Goal: Task Accomplishment & Management: Manage account settings

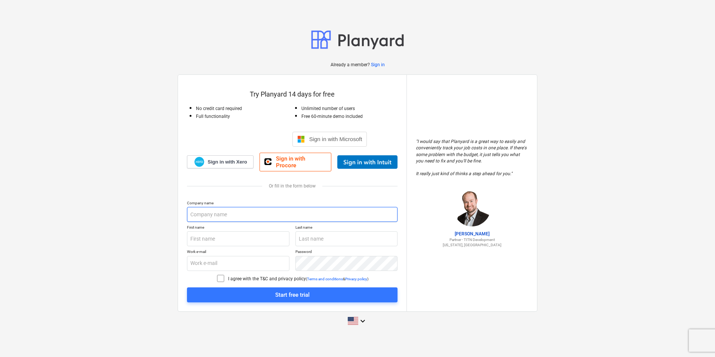
click at [237, 215] on input "text" at bounding box center [292, 214] width 211 height 15
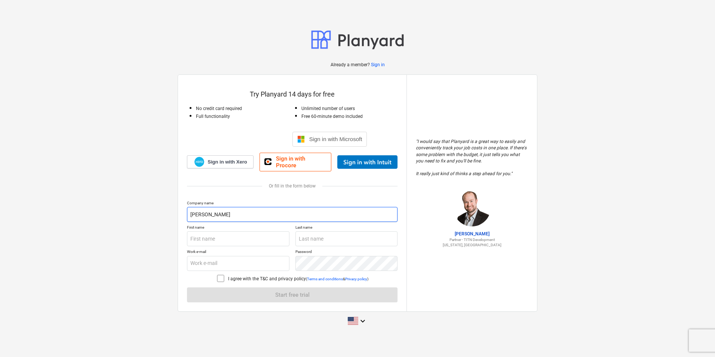
type input "[PERSON_NAME] Consulting"
type input "[PERSON_NAME]"
type input "[EMAIL_ADDRESS][DOMAIN_NAME]"
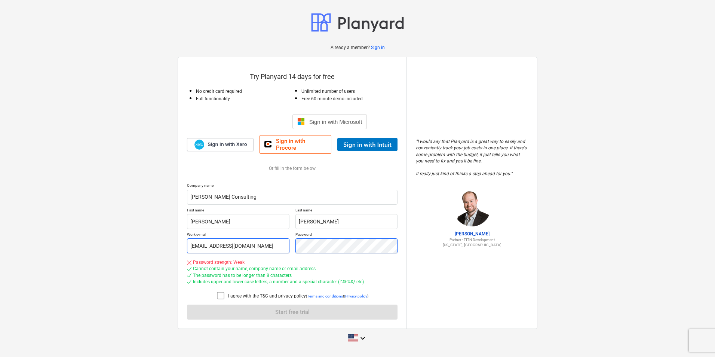
click at [241, 239] on div "Work e-mail [EMAIL_ADDRESS][DOMAIN_NAME] Password" at bounding box center [292, 242] width 211 height 21
click at [221, 291] on icon at bounding box center [220, 295] width 9 height 9
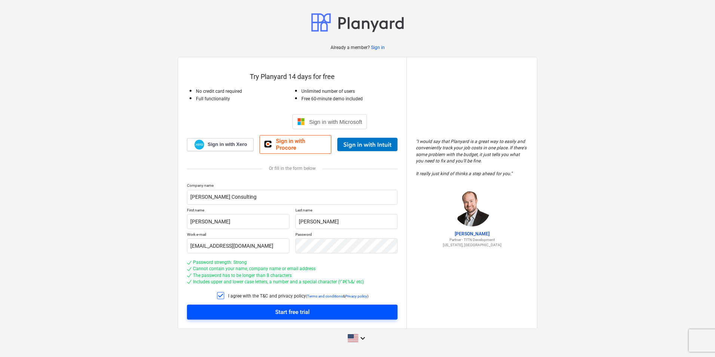
click at [239, 308] on span "Start free trial" at bounding box center [292, 312] width 193 height 10
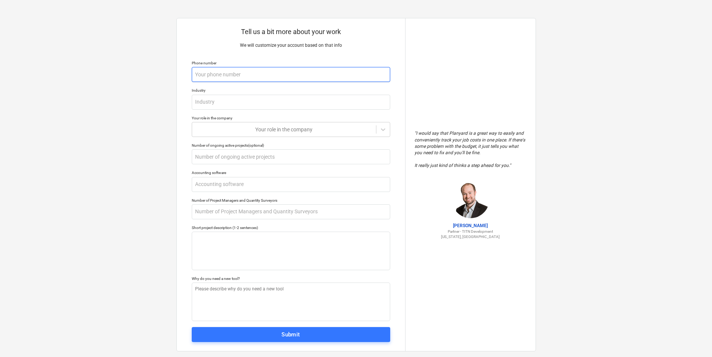
click at [274, 74] on input "text" at bounding box center [291, 74] width 199 height 15
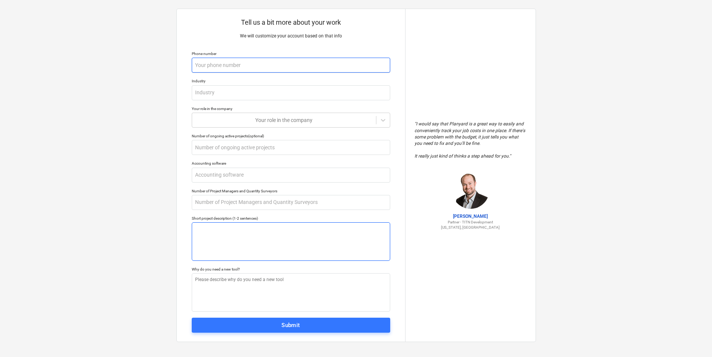
scroll to position [12, 0]
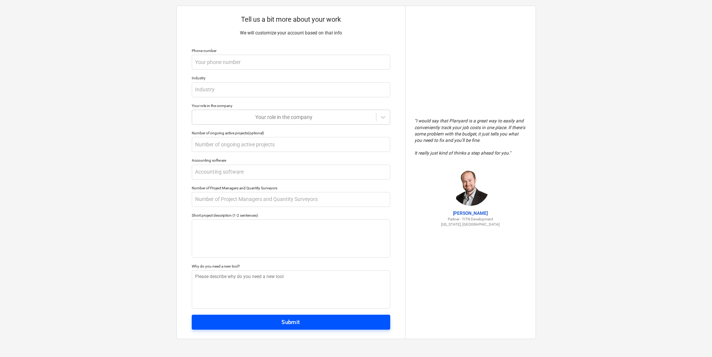
click at [276, 323] on span "Submit" at bounding box center [291, 322] width 182 height 10
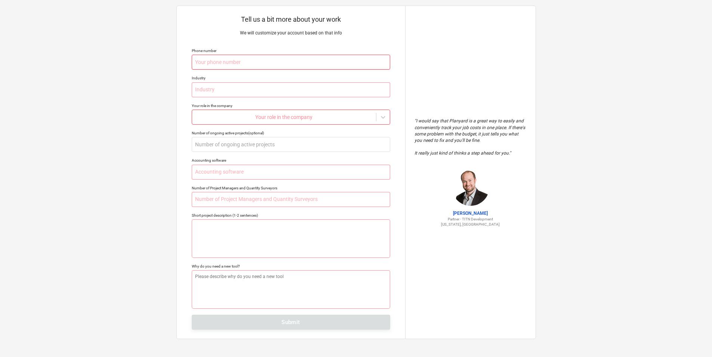
click at [255, 62] on input "text" at bounding box center [291, 62] width 199 height 15
type textarea "x"
type input "4"
type textarea "x"
type input "48"
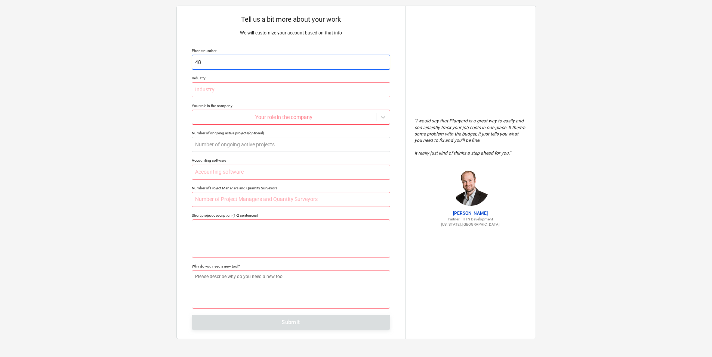
type textarea "x"
type input "480"
type textarea "x"
type input "4803"
type textarea "x"
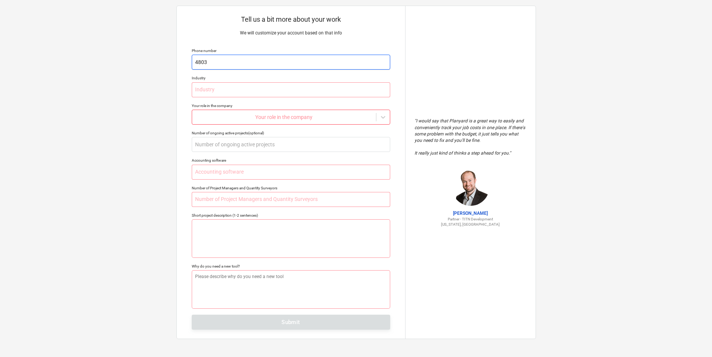
type input "48030"
type textarea "x"
type input "480309"
type textarea "x"
type input "4803094"
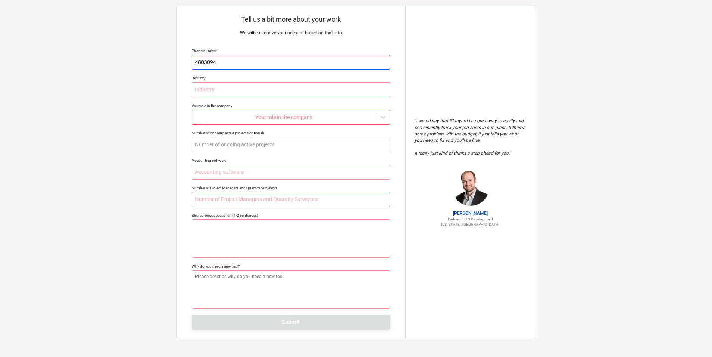
type textarea "x"
type input "48030947"
type textarea "x"
type input "480309470"
type textarea "x"
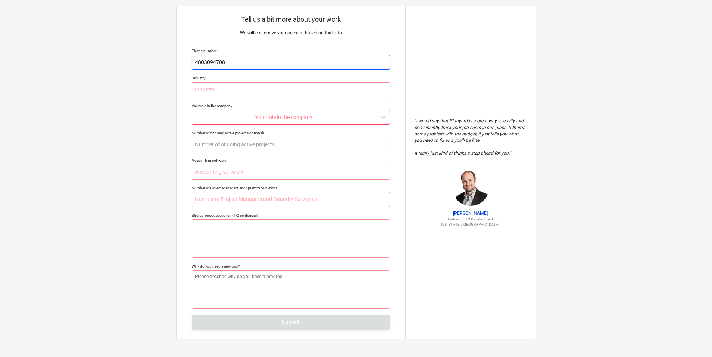
type input "4803094708"
type textarea "x"
type input "C"
type textarea "x"
type input "Ci"
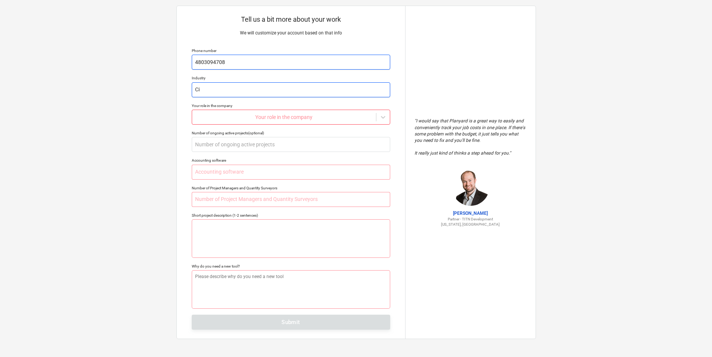
type textarea "x"
type input "Civ"
type textarea "x"
type input "Civi"
type textarea "x"
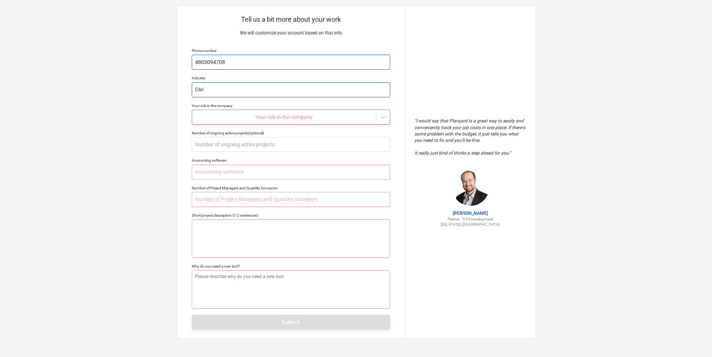
type input "Civil"
type textarea "x"
type input "Civil"
type textarea "x"
type input "Civil C"
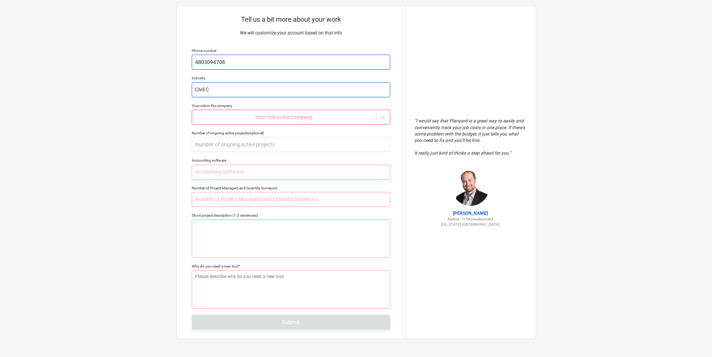
type textarea "x"
type input "Civil Co"
type textarea "x"
type input "Civil Con"
type textarea "x"
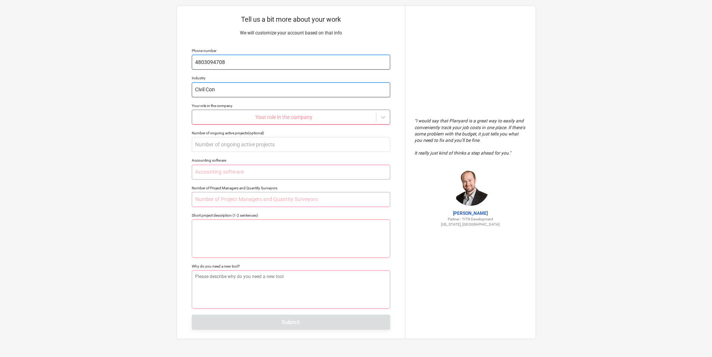
type input "Civil Cons"
type textarea "x"
type input "Civil Consu"
type textarea "x"
type input "Civil Consul"
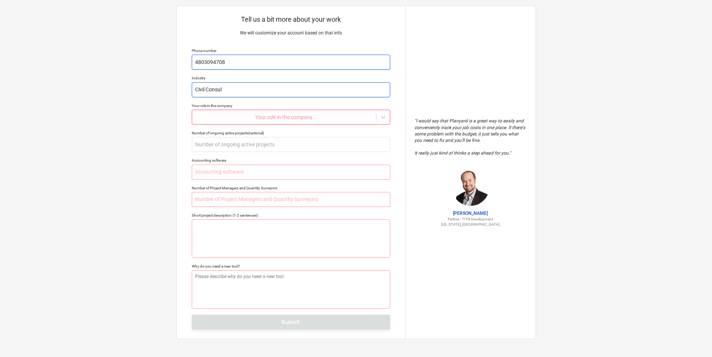
type textarea "x"
type input "Civil Consult"
type textarea "x"
type input "Civil Consulti"
type textarea "x"
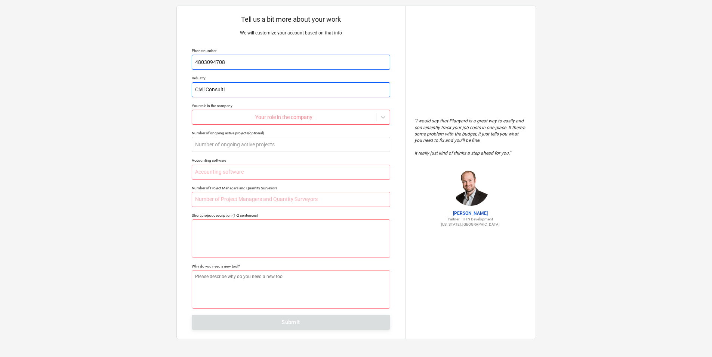
type input "Civil Consultin"
type textarea "x"
type input "Civil Consulting"
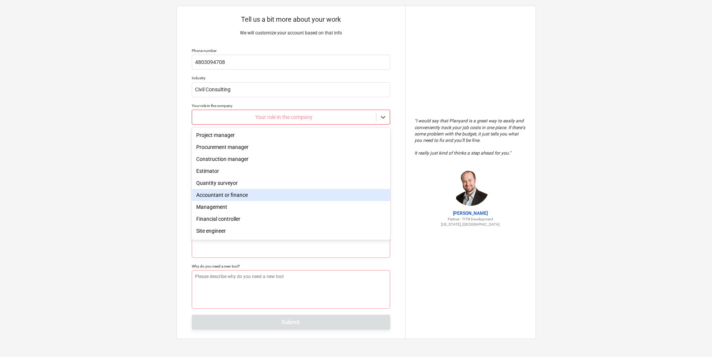
click at [262, 198] on div "Accountant or finance" at bounding box center [291, 195] width 199 height 12
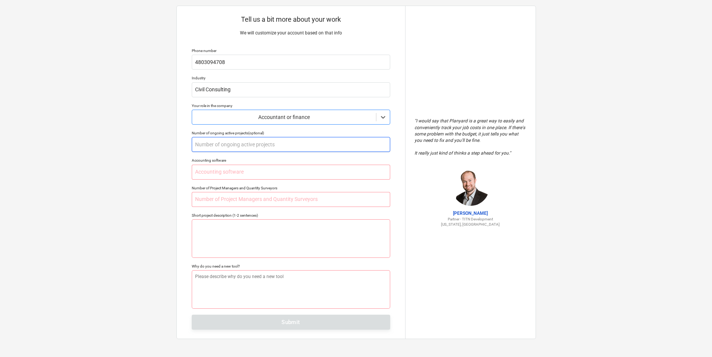
click at [258, 147] on input "text" at bounding box center [291, 144] width 199 height 15
type textarea "x"
type input "6"
type textarea "x"
type input "60"
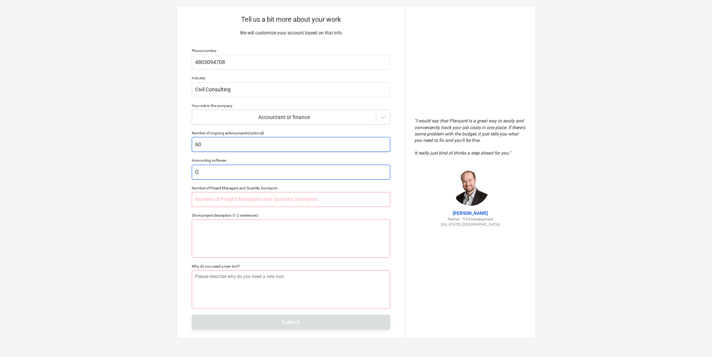
type textarea "x"
type input "Q"
type textarea "x"
type input "Qu"
type textarea "x"
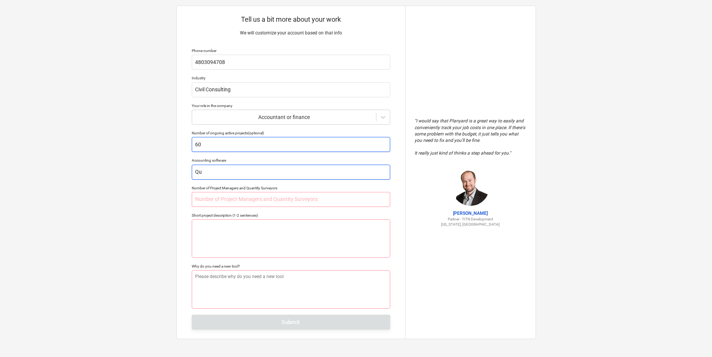
type input "Qui"
type textarea "x"
type input "Quic"
type textarea "x"
type input "Quick"
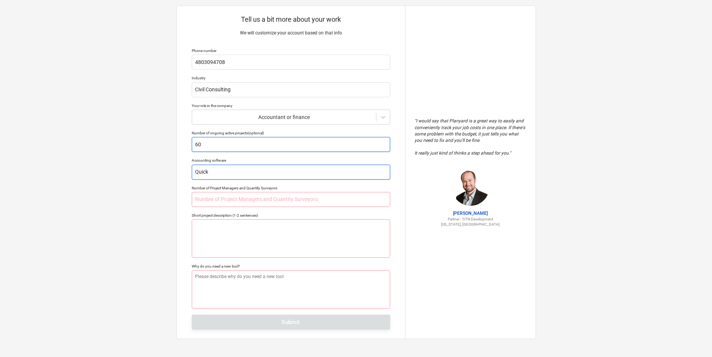
type textarea "x"
type input "QuickB"
type textarea "x"
type input "QuickBo"
type textarea "x"
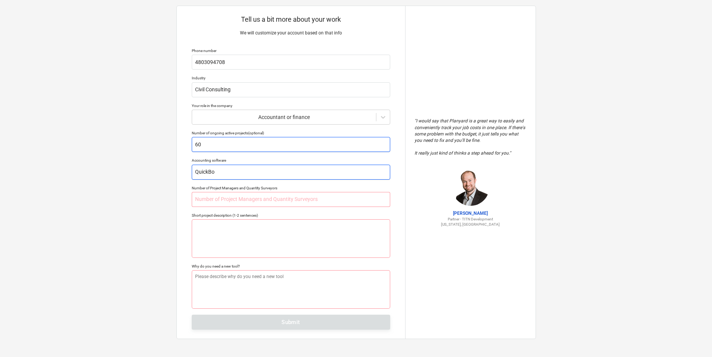
type input "QuickBoo"
type textarea "x"
type input "QuickBook"
type textarea "x"
type input "QuickBooks"
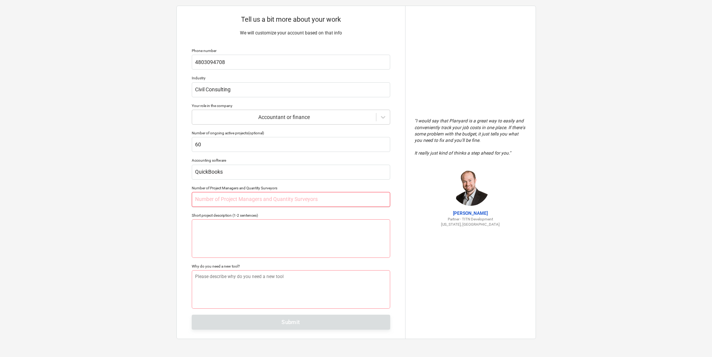
click at [269, 199] on input "text" at bounding box center [291, 199] width 199 height 15
type textarea "x"
type input "3"
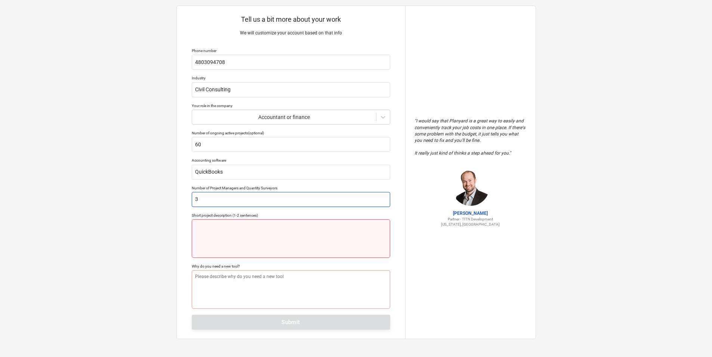
type textarea "x"
type textarea "C"
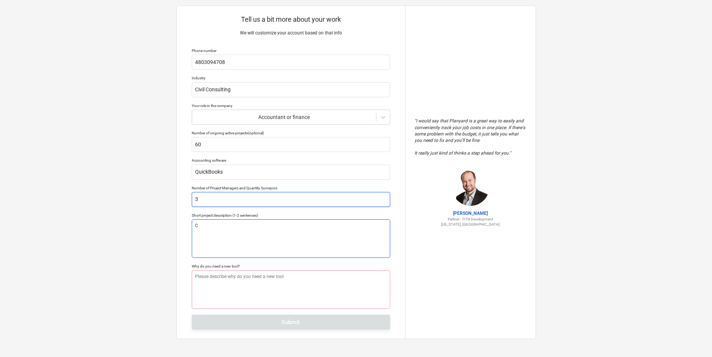
type textarea "x"
type textarea "Ci"
type textarea "x"
type textarea "Civ"
type textarea "x"
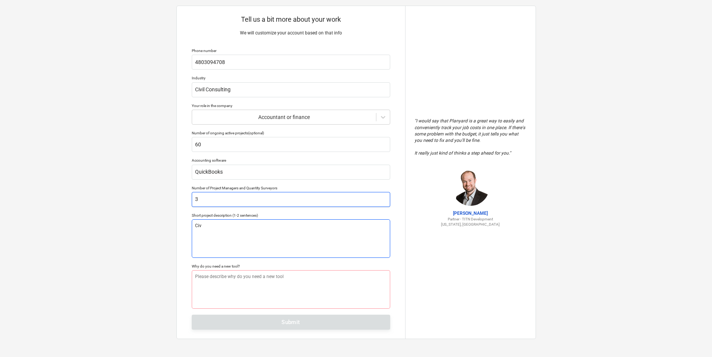
type textarea "Civi"
type textarea "x"
type textarea "Civil"
type textarea "x"
type textarea "Civila"
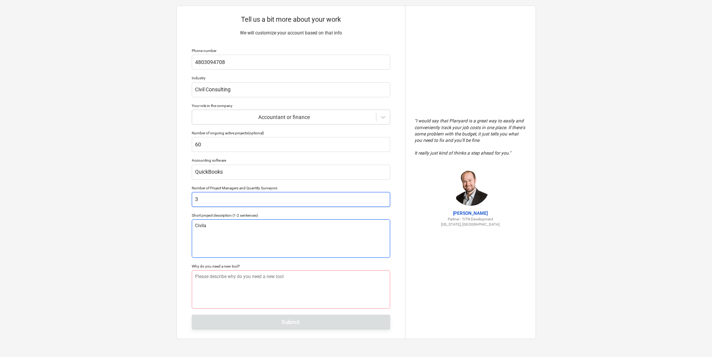
type textarea "x"
type textarea "Civil"
type textarea "x"
type textarea "Civil"
type textarea "x"
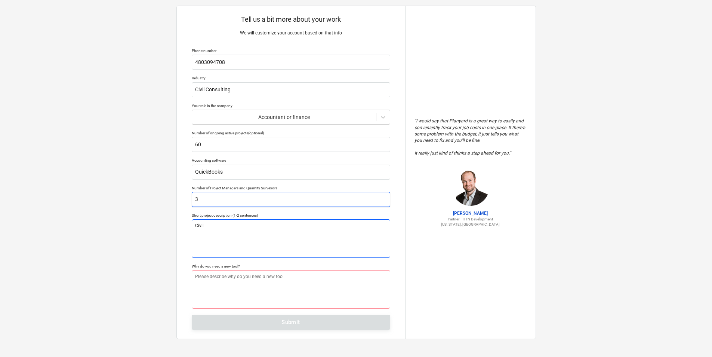
type textarea "Civil a"
type textarea "x"
type textarea "Civil an"
type textarea "x"
type textarea "Civil and"
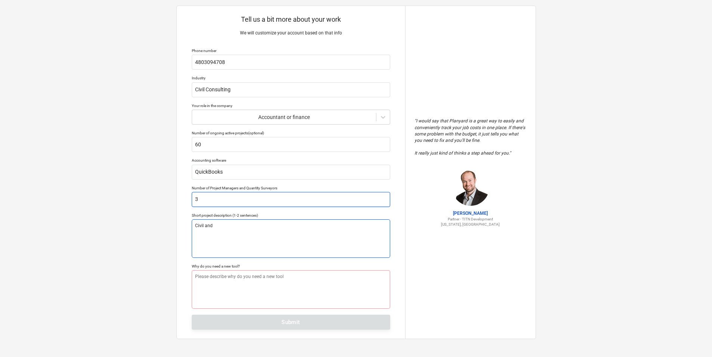
type textarea "x"
type textarea "Civil and"
type textarea "x"
type textarea "Civil and d"
type textarea "x"
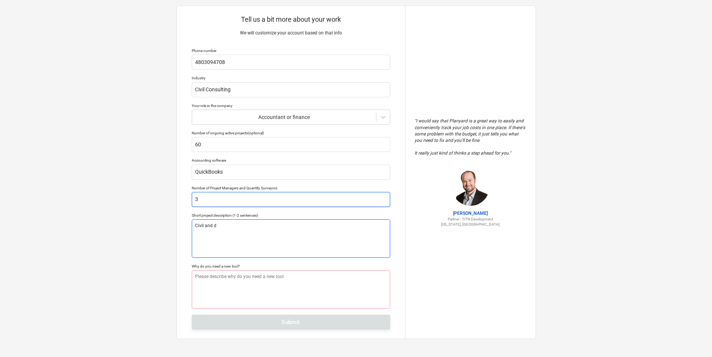
type textarea "Civil and dr"
type textarea "x"
type textarea "Civil and dra"
type textarea "x"
type textarea "Civil and drai"
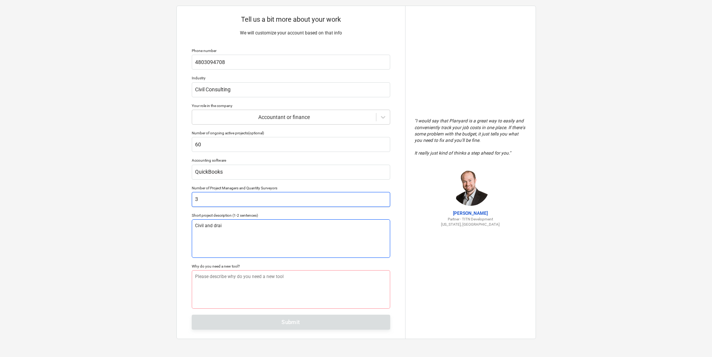
type textarea "x"
type textarea "Civil and drain"
type textarea "x"
type textarea "Civil and [PERSON_NAME]"
type textarea "x"
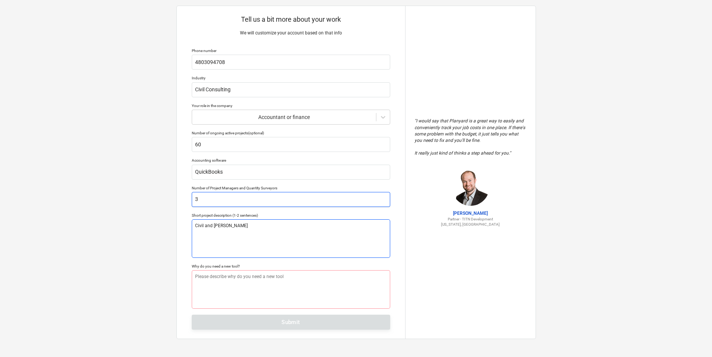
type textarea "Civil and drainag"
type textarea "x"
type textarea "Civil and drainagl"
type textarea "x"
type textarea "Civil and drainag"
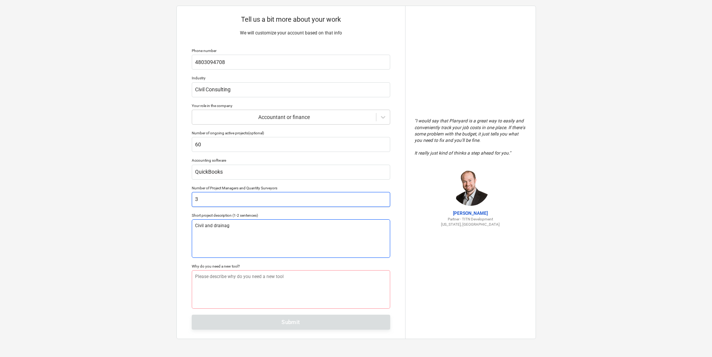
type textarea "x"
type textarea "Civil and drainage"
type textarea "x"
type textarea "Civil and drainage"
type textarea "x"
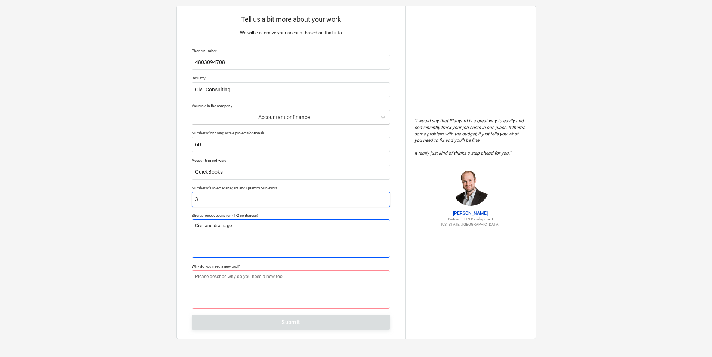
type textarea "Civil and drainage c"
type textarea "x"
type textarea "Civil and drainage co"
type textarea "x"
type textarea "Civil and drainage con"
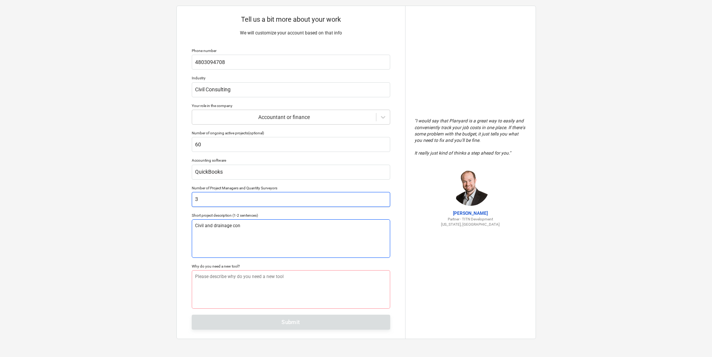
type textarea "x"
type textarea "Civil and drainage cons"
type textarea "x"
type textarea "Civil and drainage consu"
type textarea "x"
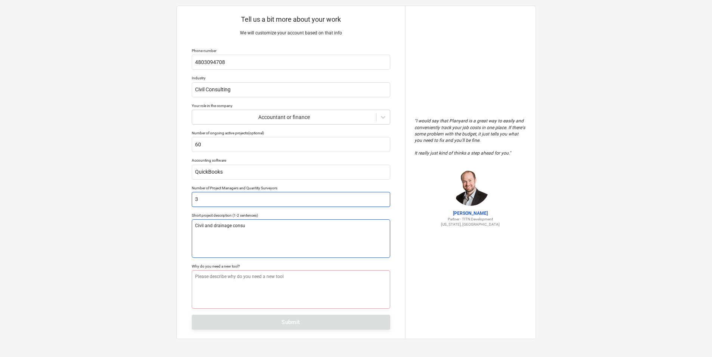
type textarea "Civil and drainage consul"
type textarea "x"
type textarea "Civil and drainage consult"
type textarea "x"
type textarea "Civil and drainage consulti"
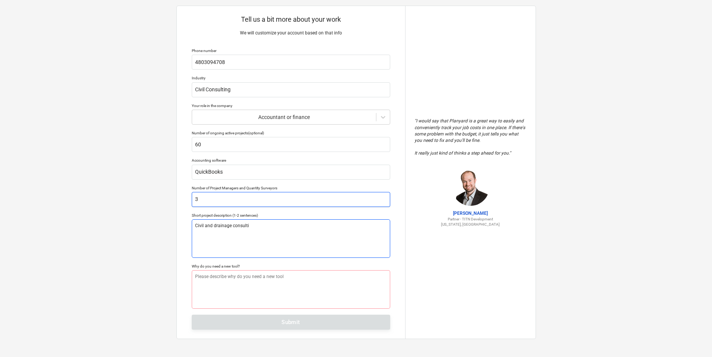
type textarea "x"
type textarea "Civil and drainage consultin"
type textarea "x"
type textarea "Civil and drainage consulting"
type textarea "x"
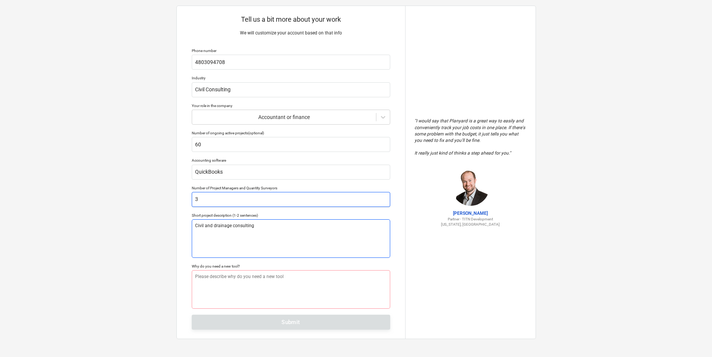
type textarea "Civil and drainage consulting,"
type textarea "x"
type textarea "Civil and drainage consulting"
type textarea "x"
type textarea "Civil and drainage consulting"
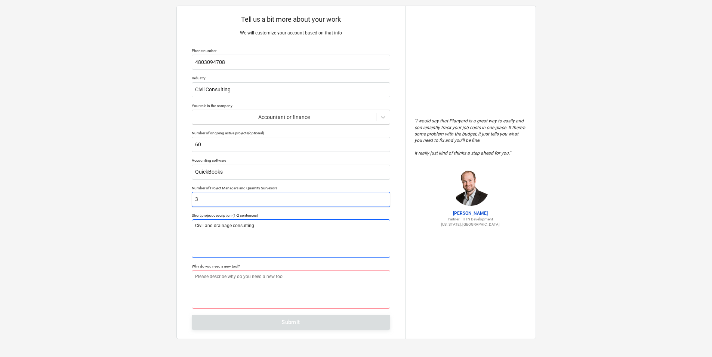
type textarea "x"
type textarea "Civil and drainage consulting a"
type textarea "x"
type textarea "Civil and drainage consulting an"
type textarea "x"
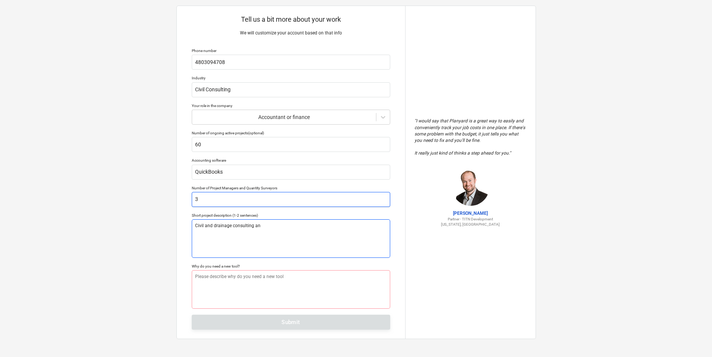
type textarea "Civil and drainage consulting and"
type textarea "x"
type textarea "Civil and drainage consulting and"
type textarea "x"
type textarea "Civil and drainage consulting and e"
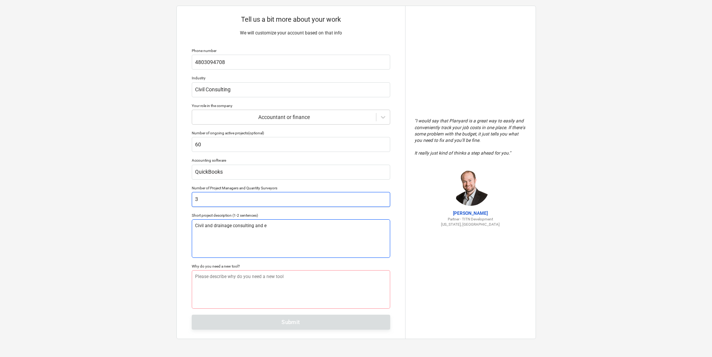
type textarea "x"
type textarea "Civil and drainage consulting and en"
type textarea "x"
type textarea "Civil and drainage consulting and eng"
type textarea "x"
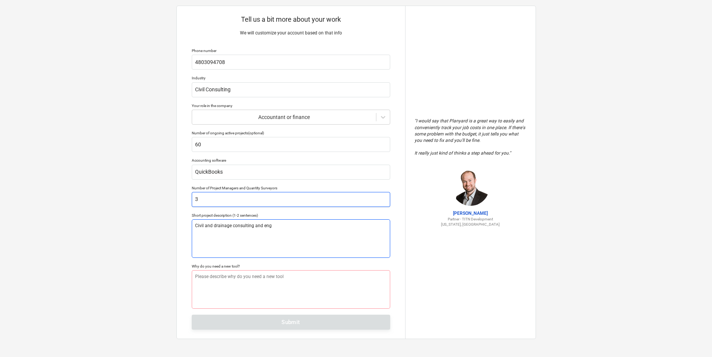
type textarea "Civil and drainage consulting and engi"
type textarea "x"
type textarea "Civil and drainage consulting and engin"
type textarea "x"
type textarea "Civil and drainage consulting and engine"
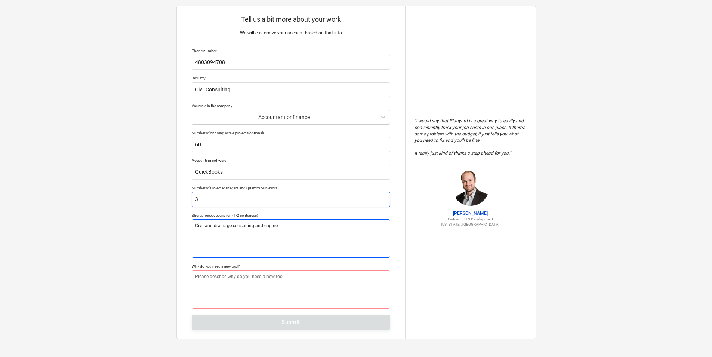
type textarea "x"
type textarea "Civil and drainage consulting and enginee"
type textarea "x"
type textarea "Civil and drainage consulting and engineer"
type textarea "x"
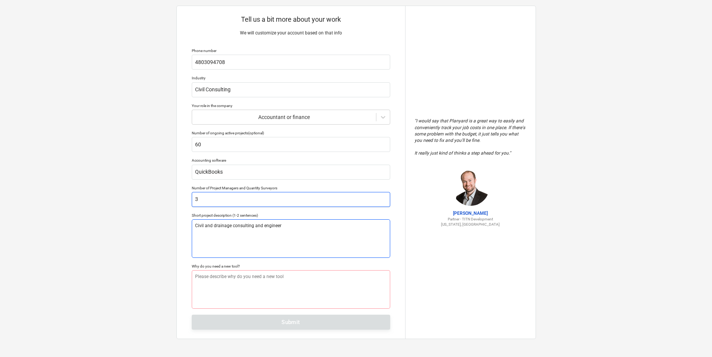
type textarea "Civil and drainage consulting and engineeri"
type textarea "x"
type textarea "Civil and drainage consulting and engineerin"
type textarea "x"
type textarea "Civil and drainage consulting and engineering"
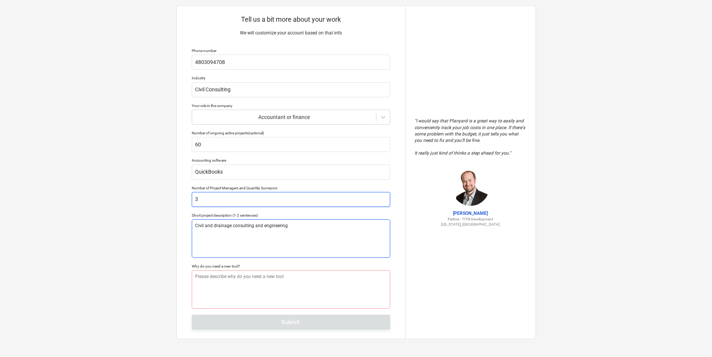
type textarea "x"
type textarea "Civil and drainage consulting and engineering services"
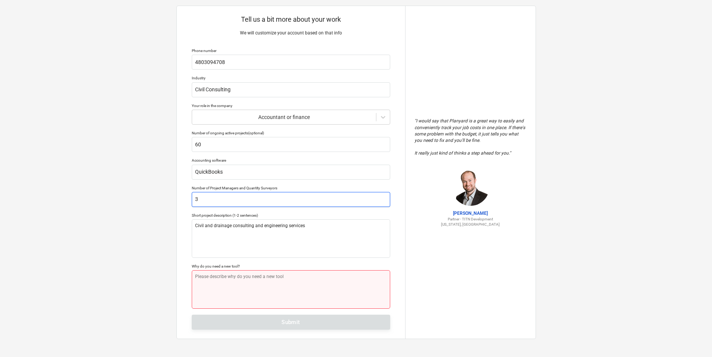
type textarea "x"
type textarea "I"
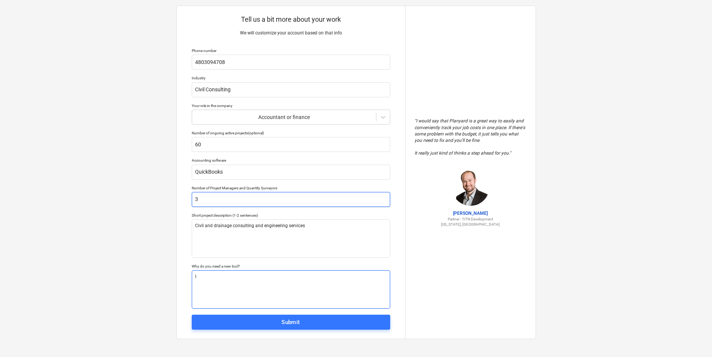
type textarea "x"
type textarea "I"
type textarea "x"
type textarea "I n"
type textarea "x"
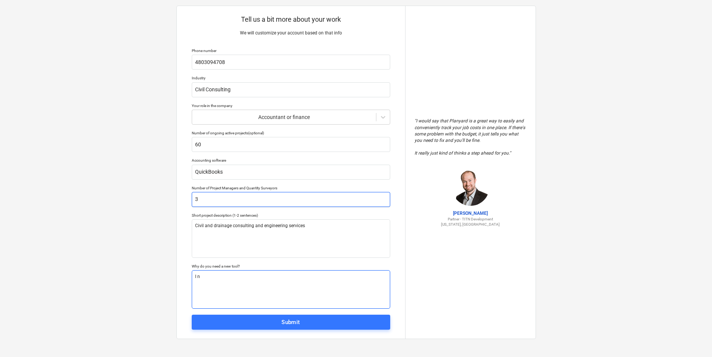
type textarea "I ne"
type textarea "x"
type textarea "I nee"
type textarea "x"
type textarea "I need"
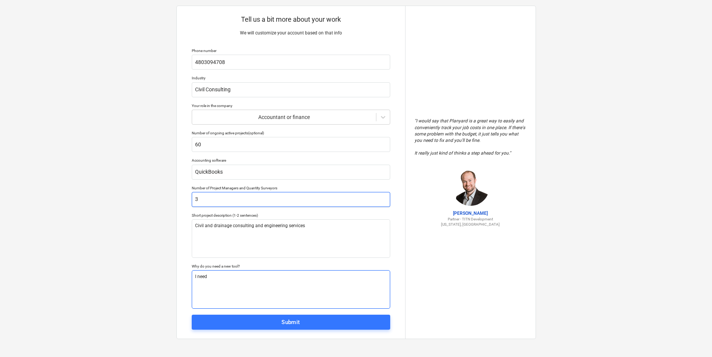
type textarea "x"
type textarea "I need"
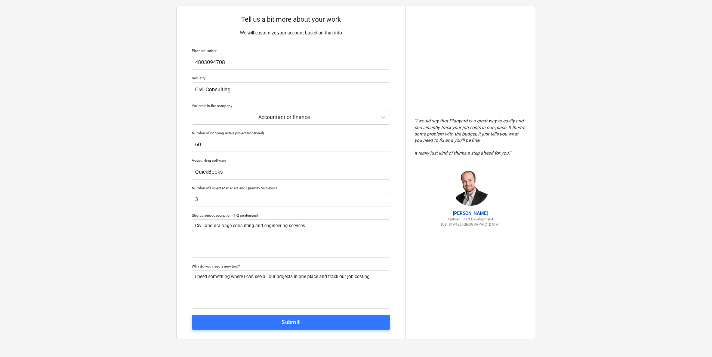
click at [277, 321] on span "Submit" at bounding box center [291, 322] width 182 height 10
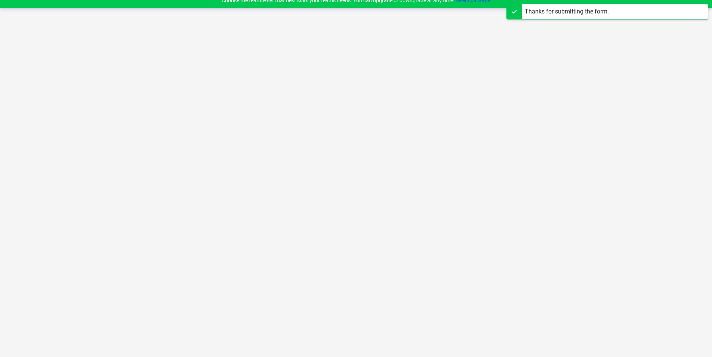
scroll to position [7, 0]
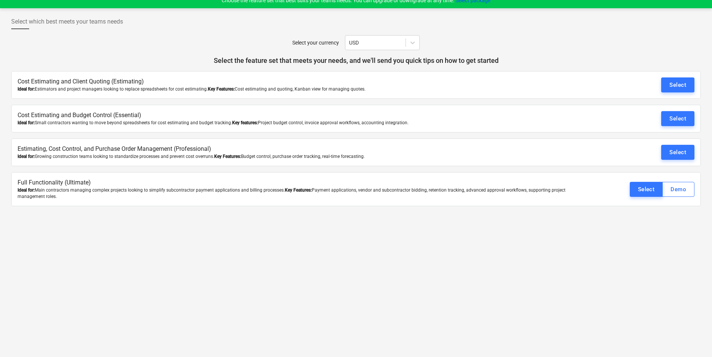
click at [226, 124] on div "Ideal for: Small contractors wanting to move beyond spreadsheets for cost estim…" at bounding box center [300, 123] width 564 height 6
click at [679, 121] on div "Select" at bounding box center [678, 119] width 17 height 10
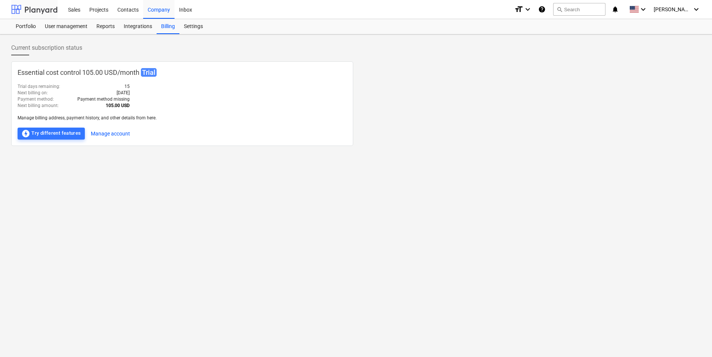
click at [43, 9] on div at bounding box center [34, 9] width 46 height 19
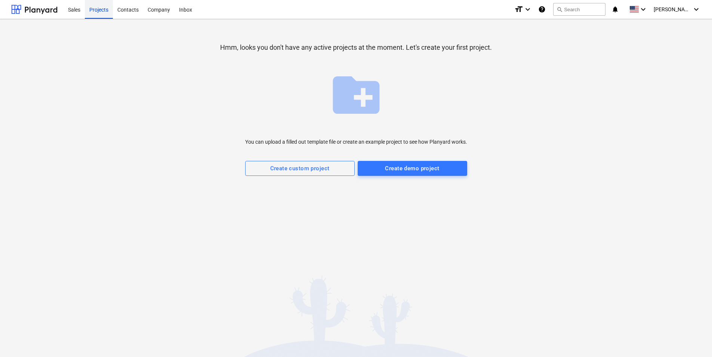
click at [99, 9] on div "Projects" at bounding box center [99, 9] width 28 height 19
click at [317, 165] on div "Create custom project" at bounding box center [299, 168] width 59 height 10
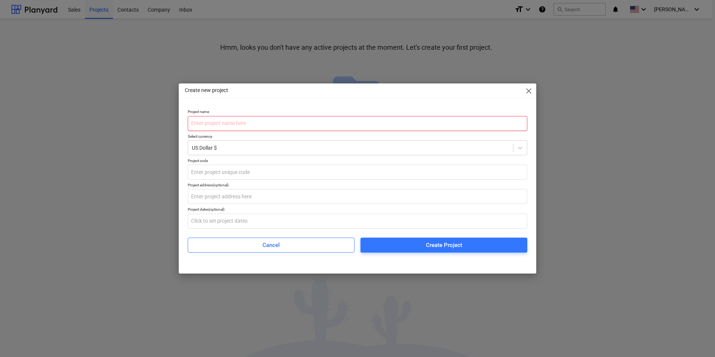
click at [211, 123] on input "text" at bounding box center [357, 123] width 339 height 15
click at [224, 147] on div at bounding box center [350, 147] width 317 height 7
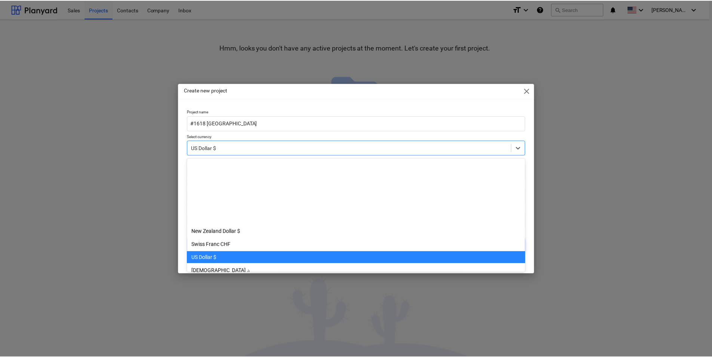
scroll to position [92, 0]
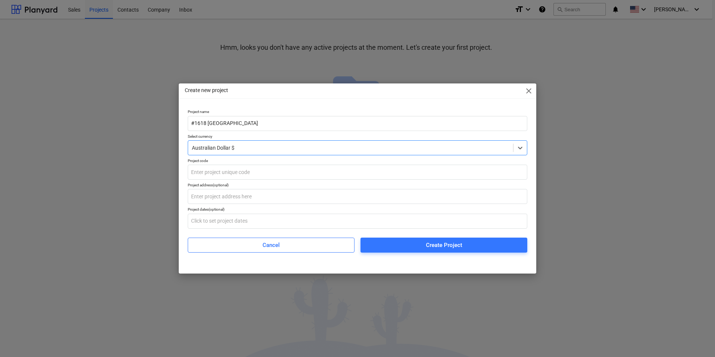
click at [253, 144] on div at bounding box center [350, 147] width 317 height 7
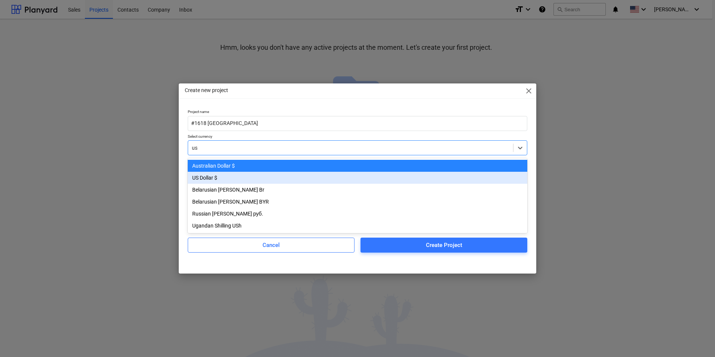
click at [232, 177] on div "US Dollar $" at bounding box center [357, 178] width 339 height 12
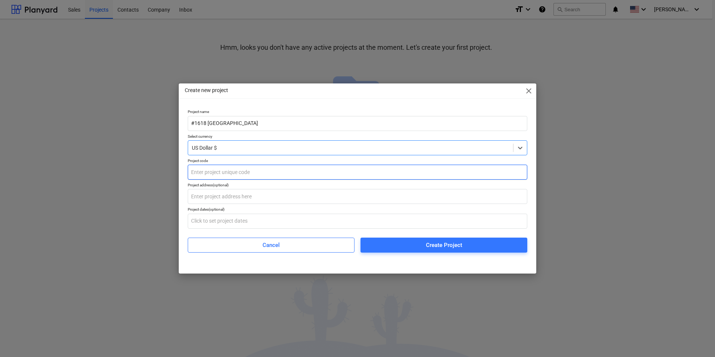
click at [233, 171] on input "text" at bounding box center [357, 172] width 339 height 15
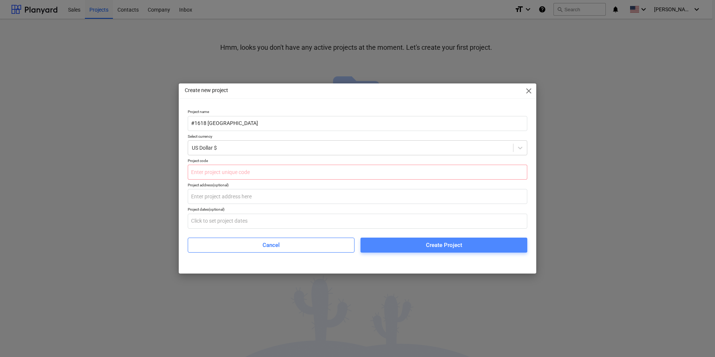
click at [396, 246] on span "Create Project" at bounding box center [443, 245] width 149 height 10
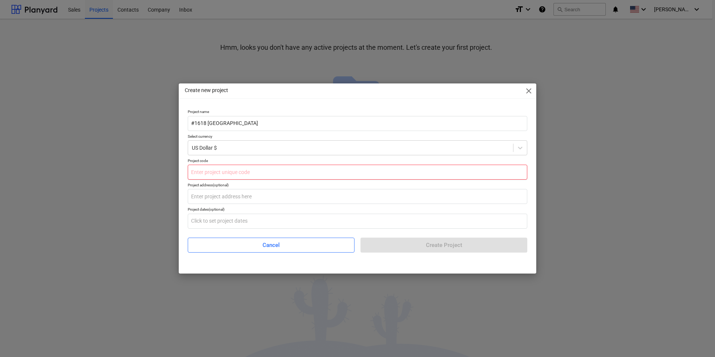
click at [266, 170] on input "text" at bounding box center [357, 172] width 339 height 15
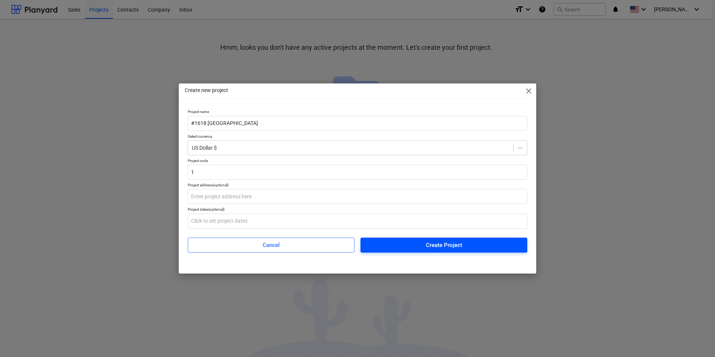
click at [374, 247] on span "Create Project" at bounding box center [443, 245] width 149 height 10
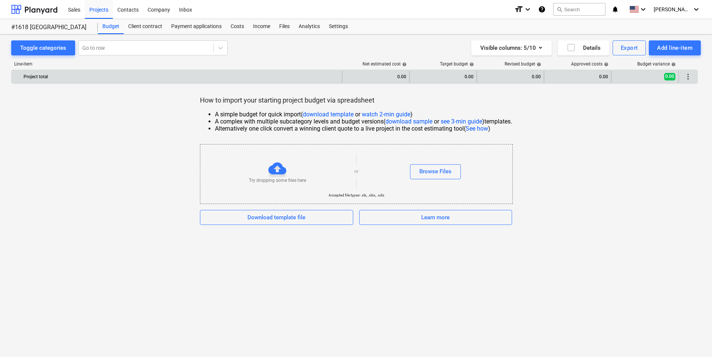
click at [76, 73] on div "Project total" at bounding box center [182, 77] width 316 height 12
click at [379, 75] on div "0.00" at bounding box center [375, 77] width 61 height 12
click at [378, 76] on div "0.00" at bounding box center [375, 77] width 61 height 12
click at [428, 73] on div "0.00" at bounding box center [443, 77] width 61 height 12
click at [506, 75] on div "0.00" at bounding box center [510, 77] width 61 height 12
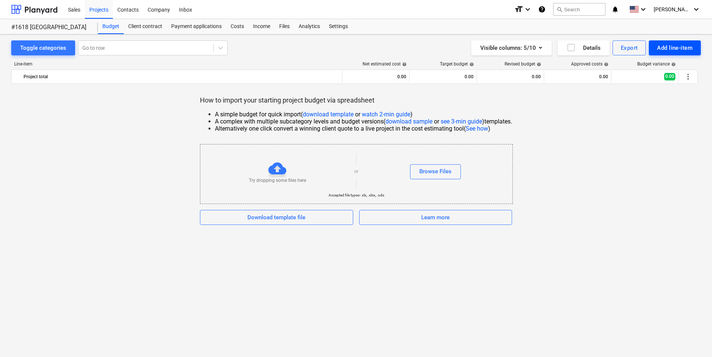
click at [671, 46] on div "Add line-item" at bounding box center [675, 48] width 36 height 10
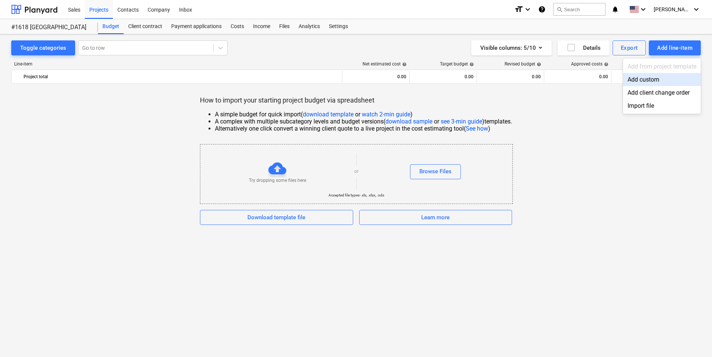
click at [670, 79] on div "Add custom" at bounding box center [662, 79] width 78 height 13
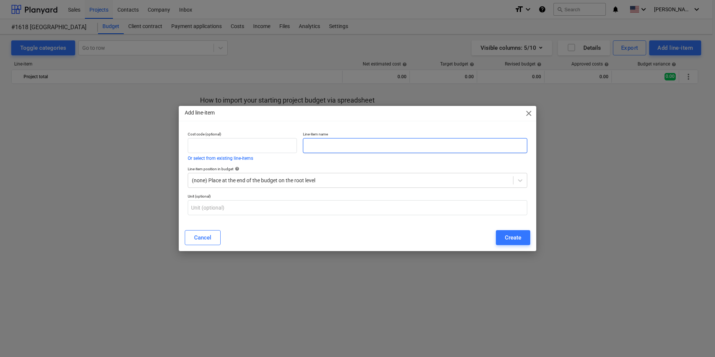
click at [328, 148] on input "text" at bounding box center [415, 145] width 224 height 15
click at [510, 234] on div "Create" at bounding box center [513, 238] width 16 height 10
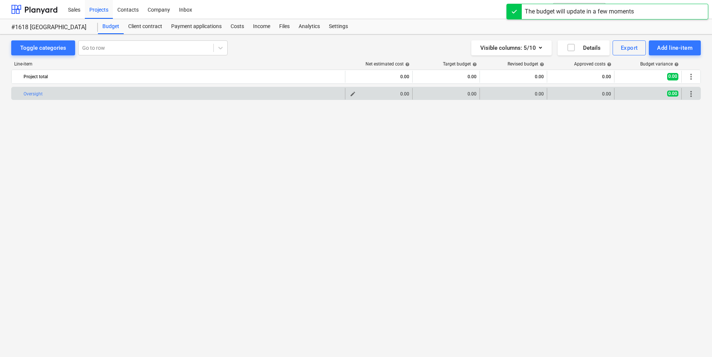
click at [400, 92] on div "0.00" at bounding box center [378, 93] width 61 height 5
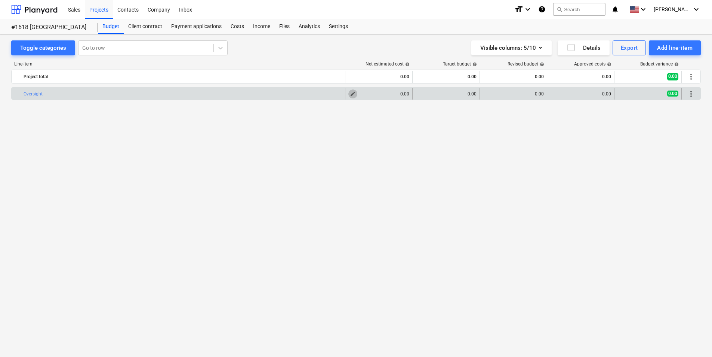
click at [353, 93] on span "edit" at bounding box center [353, 94] width 6 height 6
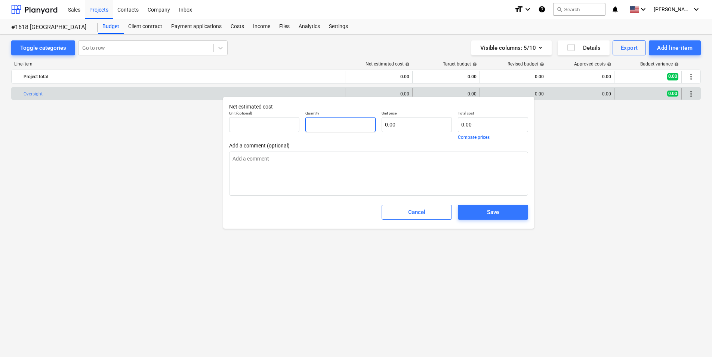
drag, startPoint x: 329, startPoint y: 123, endPoint x: 337, endPoint y: 123, distance: 7.1
click at [332, 123] on input "text" at bounding box center [340, 124] width 70 height 15
click at [482, 211] on span "Save" at bounding box center [493, 212] width 52 height 10
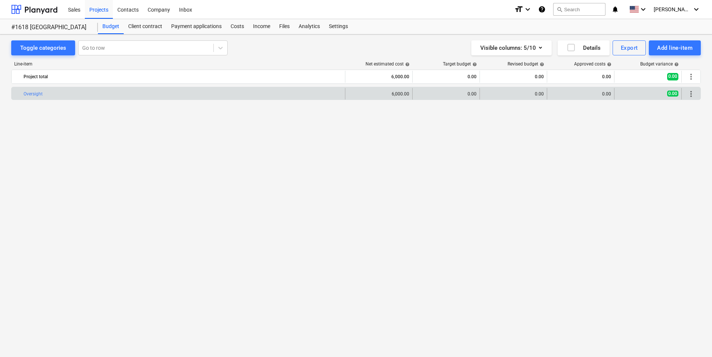
click at [571, 93] on div "0.00" at bounding box center [580, 93] width 61 height 5
click at [606, 94] on div "0.00" at bounding box center [580, 93] width 61 height 5
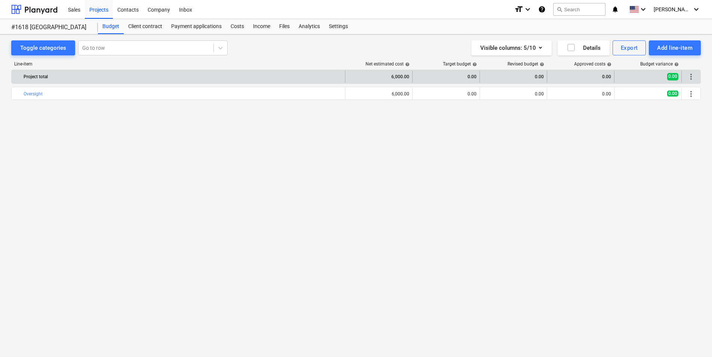
click at [608, 76] on div "0.00" at bounding box center [580, 77] width 61 height 12
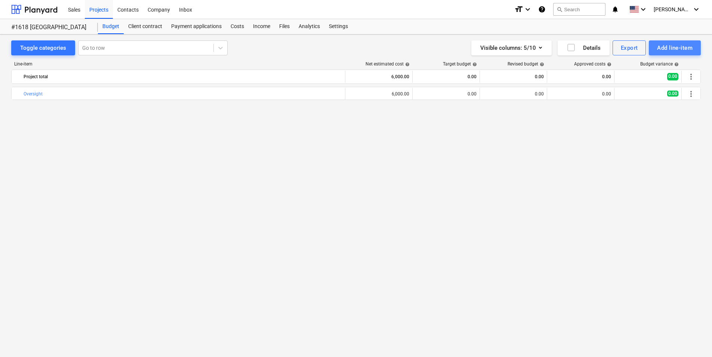
click at [685, 44] on div "Add line-item" at bounding box center [675, 48] width 36 height 10
click at [666, 80] on div "Add custom" at bounding box center [662, 79] width 78 height 13
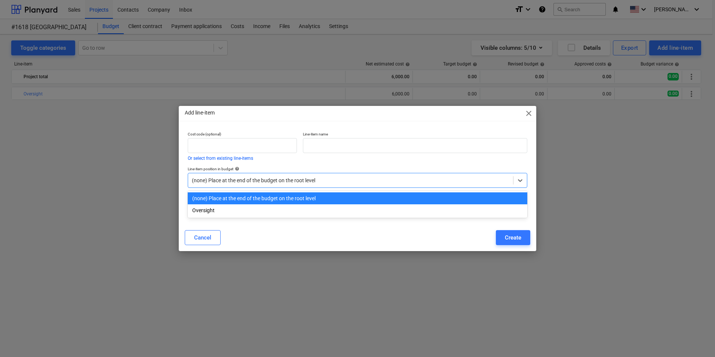
click at [256, 181] on div at bounding box center [350, 179] width 317 height 7
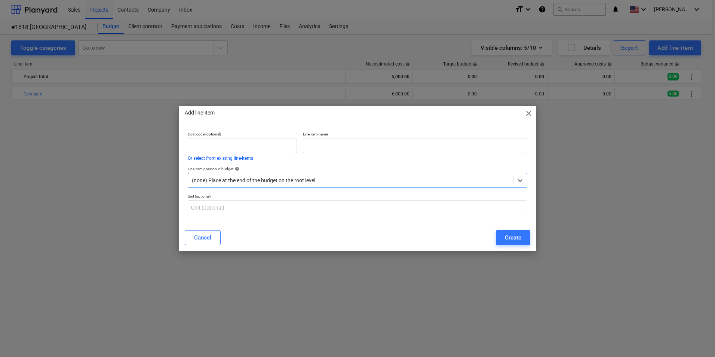
click at [256, 181] on div at bounding box center [350, 179] width 317 height 7
click at [529, 114] on span "close" at bounding box center [528, 113] width 9 height 9
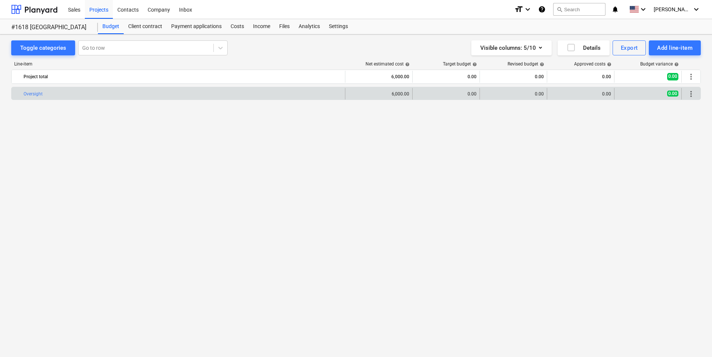
click at [608, 92] on div "0.00" at bounding box center [580, 93] width 61 height 5
click at [609, 92] on div "0.00" at bounding box center [580, 93] width 61 height 5
click at [609, 93] on div "0.00" at bounding box center [580, 93] width 61 height 5
drag, startPoint x: 609, startPoint y: 93, endPoint x: 696, endPoint y: 94, distance: 87.5
click at [696, 94] on div "more_vert" at bounding box center [691, 94] width 13 height 12
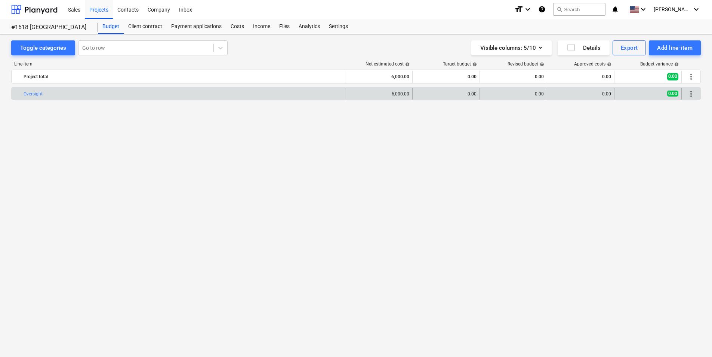
click at [605, 91] on div "0.00" at bounding box center [580, 94] width 61 height 12
click at [609, 93] on div "0.00" at bounding box center [580, 93] width 61 height 5
drag, startPoint x: 609, startPoint y: 93, endPoint x: 657, endPoint y: 95, distance: 47.1
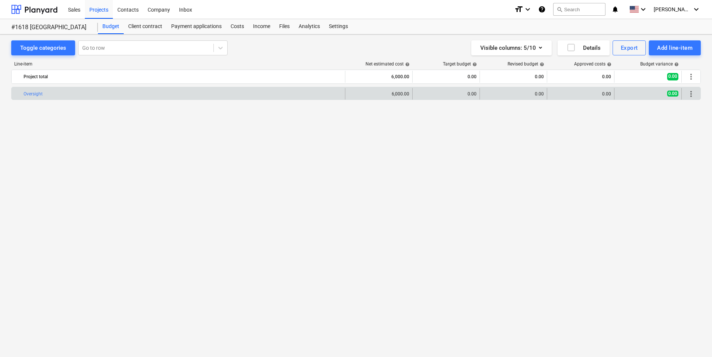
click at [642, 94] on div "0.00" at bounding box center [648, 93] width 61 height 6
click at [688, 93] on span "more_vert" at bounding box center [691, 93] width 9 height 9
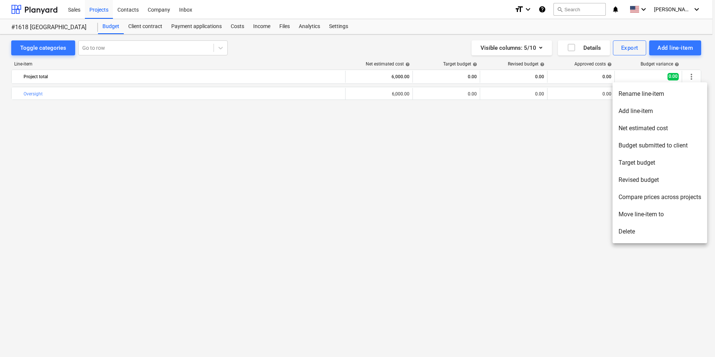
click at [465, 170] on div at bounding box center [357, 178] width 715 height 357
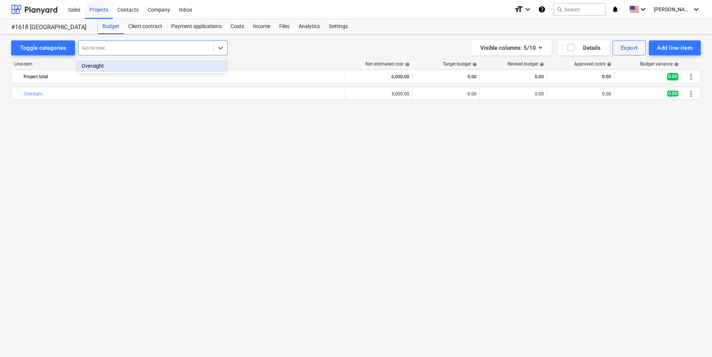
click at [97, 47] on div at bounding box center [145, 47] width 127 height 7
click at [141, 28] on div "Client contract" at bounding box center [145, 26] width 43 height 15
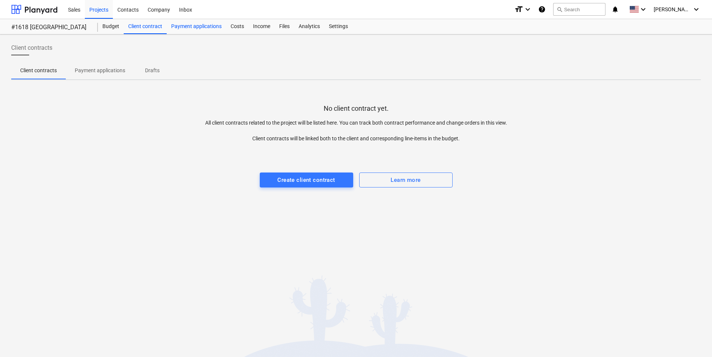
click at [189, 30] on div "Payment applications" at bounding box center [196, 26] width 59 height 15
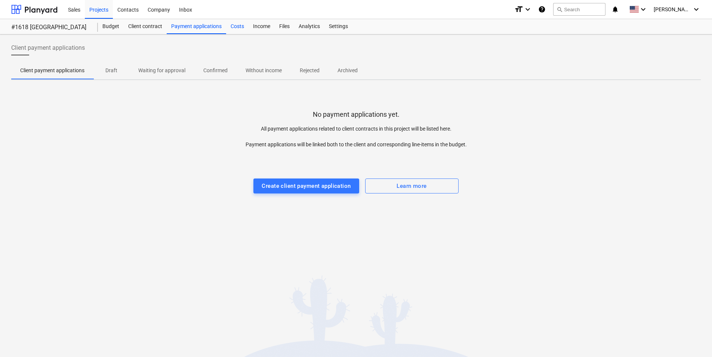
click at [237, 30] on div "Costs" at bounding box center [237, 26] width 22 height 15
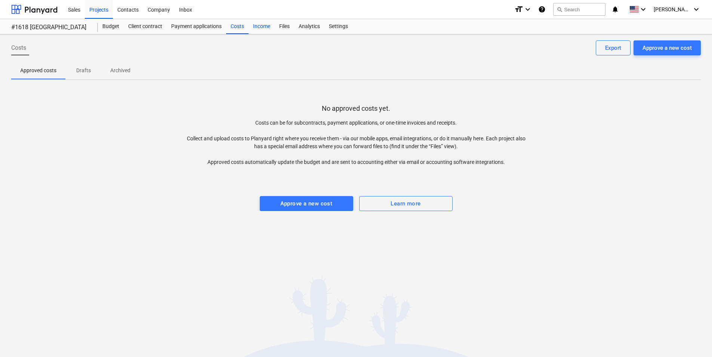
click at [258, 28] on div "Income" at bounding box center [262, 26] width 26 height 15
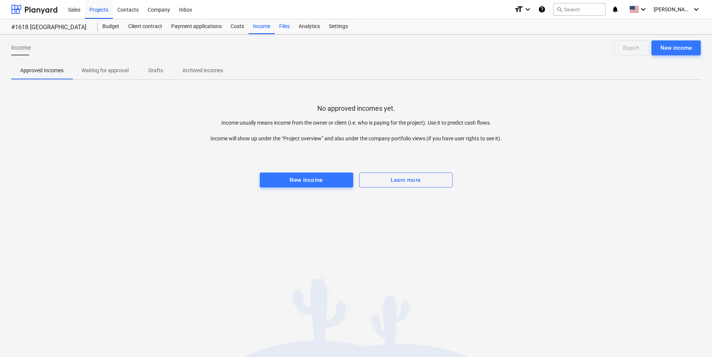
click at [284, 28] on div "Files" at bounding box center [284, 26] width 19 height 15
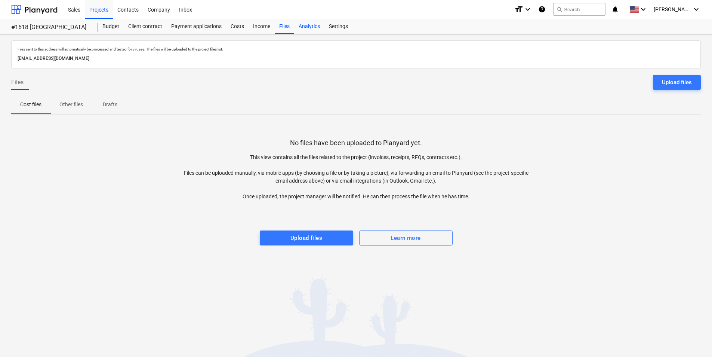
click at [304, 29] on div "Analytics" at bounding box center [309, 26] width 30 height 15
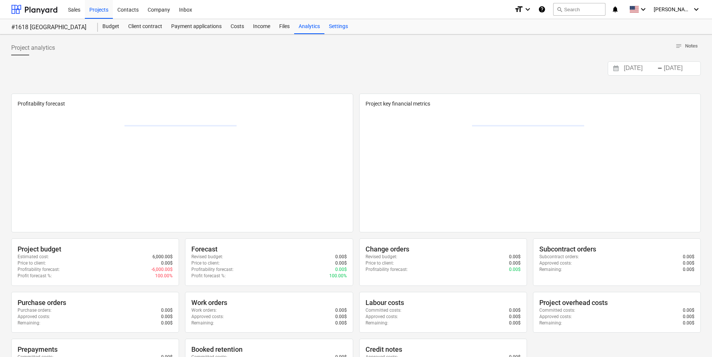
click at [334, 30] on div "Settings" at bounding box center [339, 26] width 28 height 15
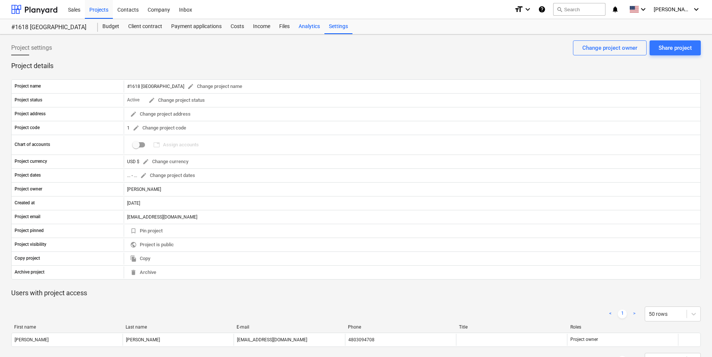
click at [311, 26] on div "Analytics" at bounding box center [309, 26] width 30 height 15
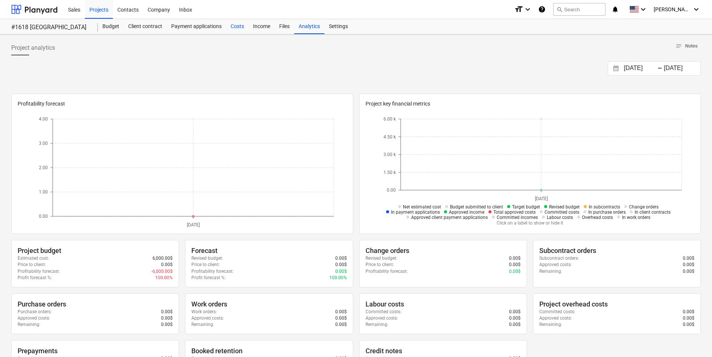
click at [235, 28] on div "Costs" at bounding box center [237, 26] width 22 height 15
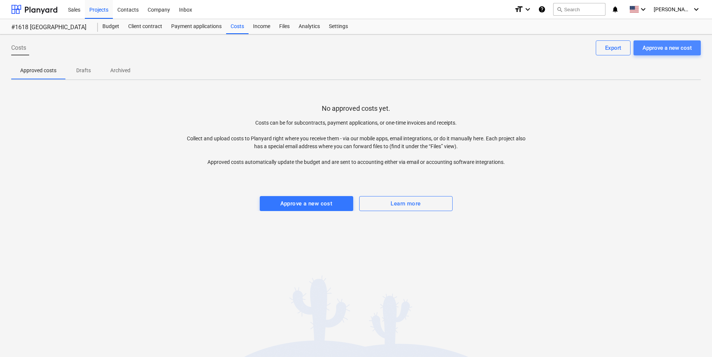
click at [659, 47] on div "Approve a new cost" at bounding box center [667, 48] width 49 height 10
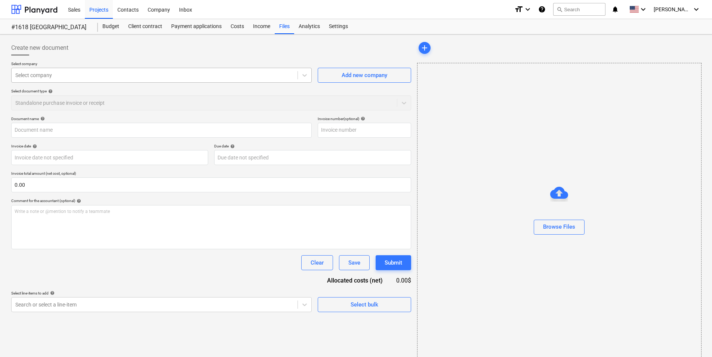
click at [59, 79] on div at bounding box center [154, 74] width 279 height 7
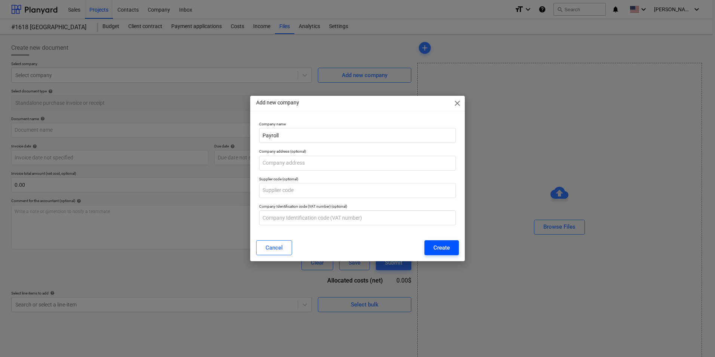
click at [433, 249] on div "Create" at bounding box center [441, 248] width 16 height 10
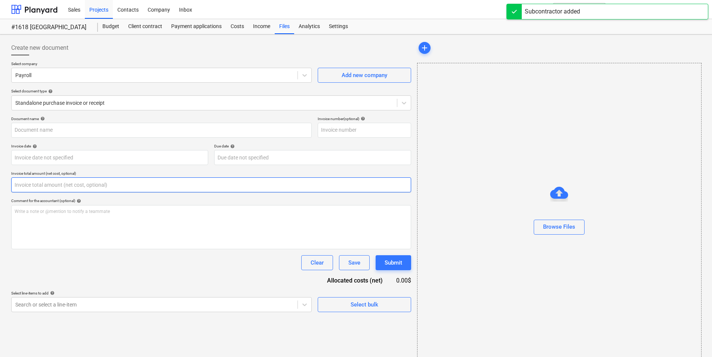
click at [113, 185] on input "text" at bounding box center [211, 184] width 400 height 15
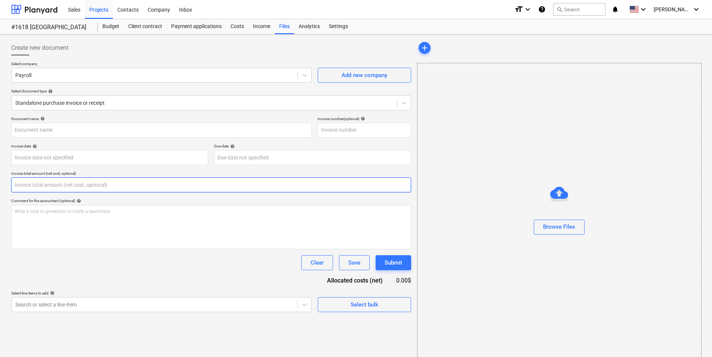
click at [67, 188] on input "text" at bounding box center [211, 184] width 400 height 15
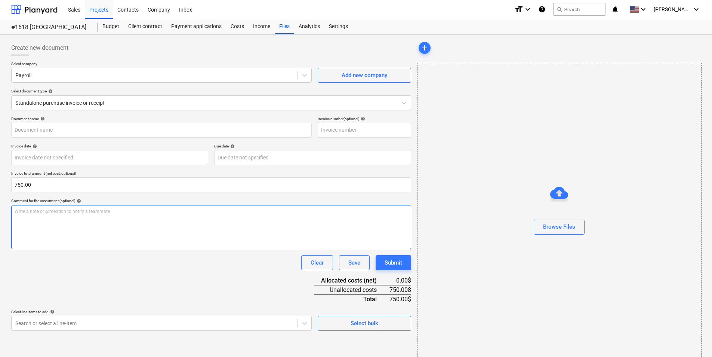
scroll to position [10, 0]
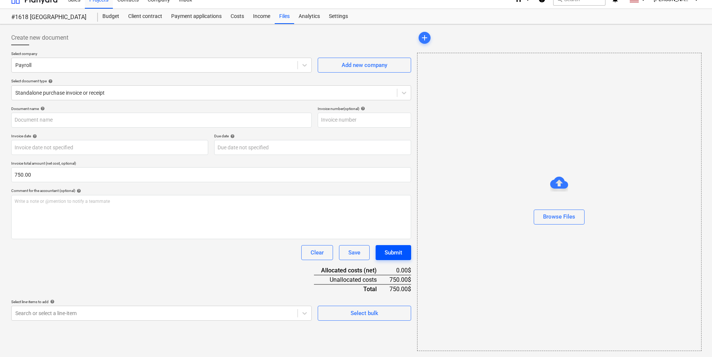
click at [399, 250] on div "Submit" at bounding box center [394, 253] width 18 height 10
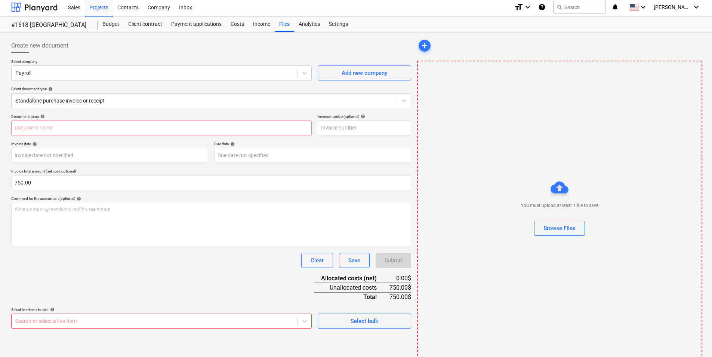
scroll to position [0, 0]
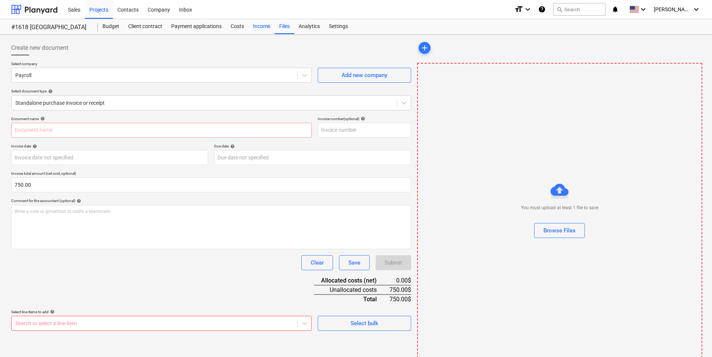
click at [258, 27] on div "Income" at bounding box center [262, 26] width 26 height 15
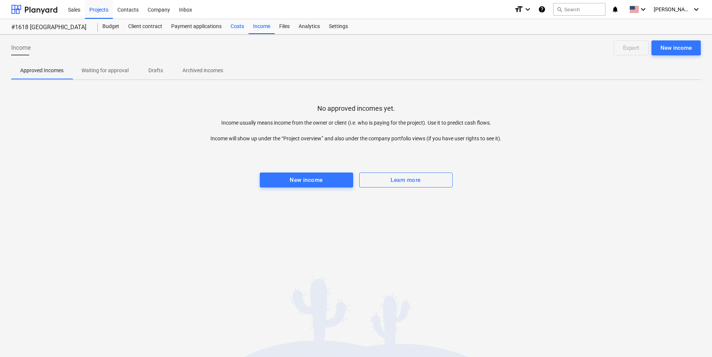
click at [240, 26] on div "Costs" at bounding box center [237, 26] width 22 height 15
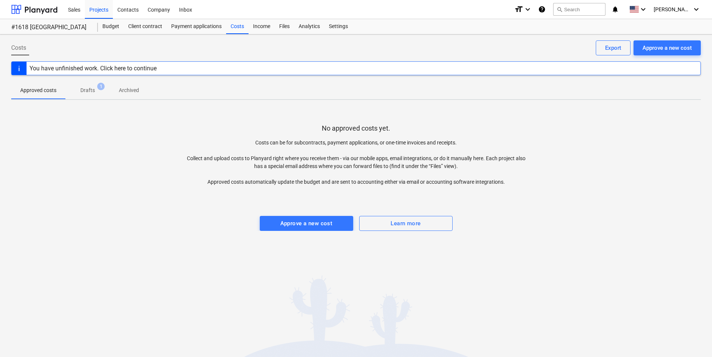
click at [90, 88] on p "Drafts" at bounding box center [87, 90] width 15 height 8
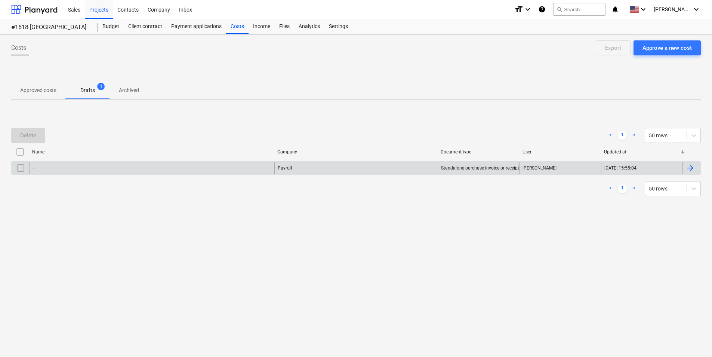
click at [131, 171] on div "-" at bounding box center [152, 168] width 245 height 12
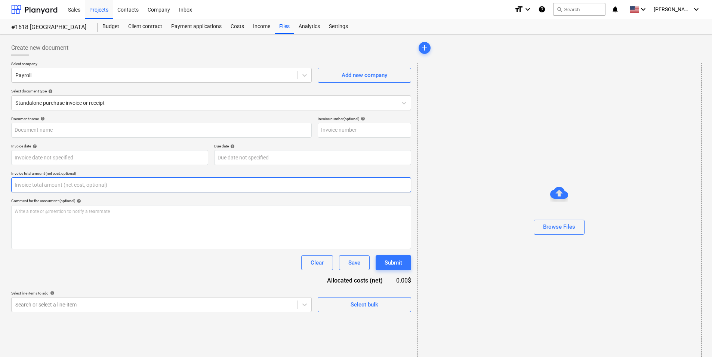
click at [148, 187] on input "text" at bounding box center [211, 184] width 400 height 15
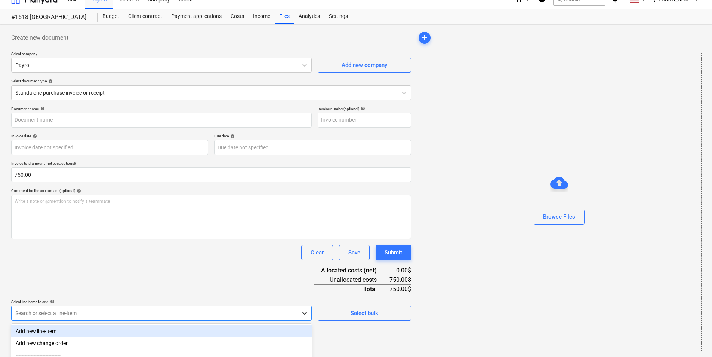
scroll to position [29, 0]
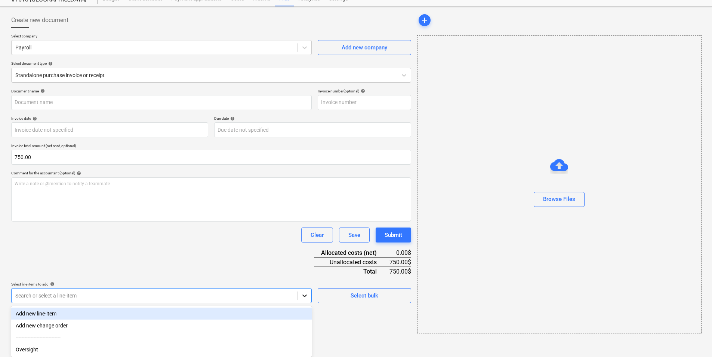
click at [307, 315] on body "Sales Projects Contacts Company Inbox format_size keyboard_arrow_down help sear…" at bounding box center [356, 154] width 712 height 364
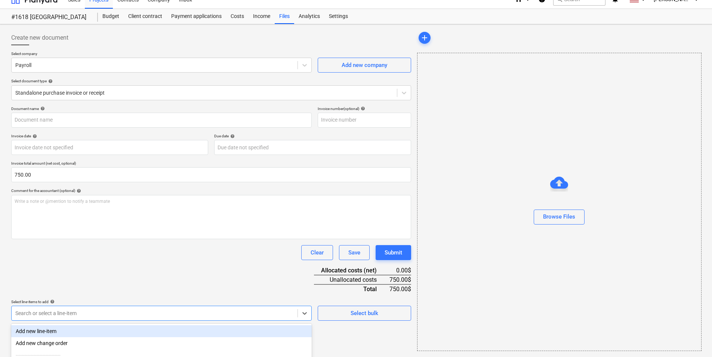
click at [276, 270] on div "Document name help Invoice number (optional) help Invoice date help Press the d…" at bounding box center [211, 213] width 400 height 214
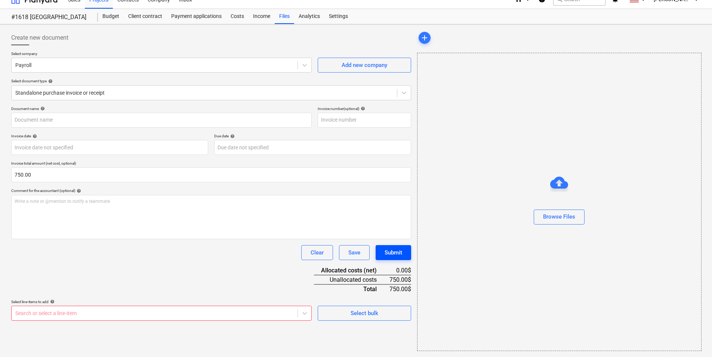
click at [385, 253] on div "Submit" at bounding box center [394, 253] width 18 height 10
click at [99, 118] on input "text" at bounding box center [161, 120] width 301 height 15
drag, startPoint x: 352, startPoint y: 122, endPoint x: 350, endPoint y: 133, distance: 10.8
click at [352, 122] on input "text" at bounding box center [364, 120] width 93 height 15
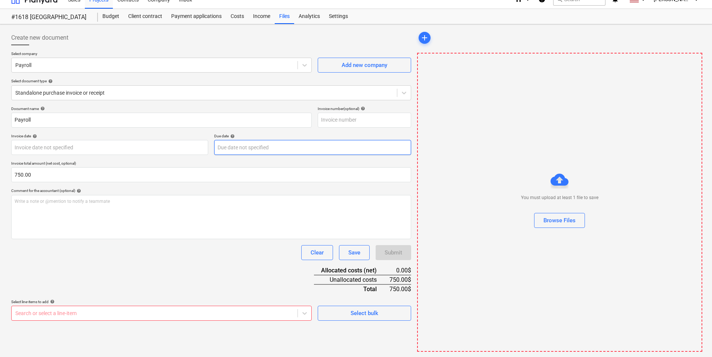
click at [348, 151] on body "Sales Projects Contacts Company Inbox format_size keyboard_arrow_down help sear…" at bounding box center [356, 172] width 712 height 364
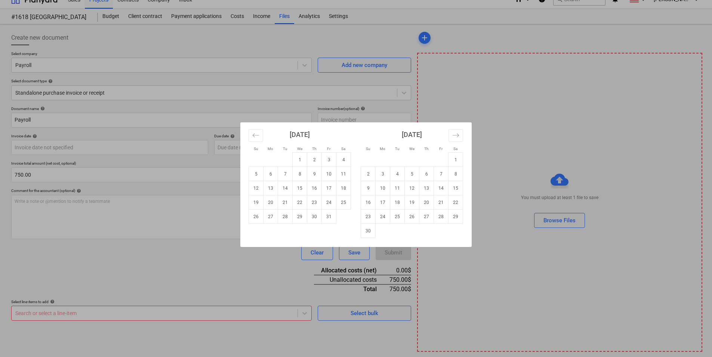
click at [186, 177] on div "Su Mo Tu We Th Fr Sa Su Mo Tu We Th Fr Sa [DATE] 1 2 3 4 5 6 7 8 9 10 11 12 13 …" at bounding box center [356, 178] width 712 height 357
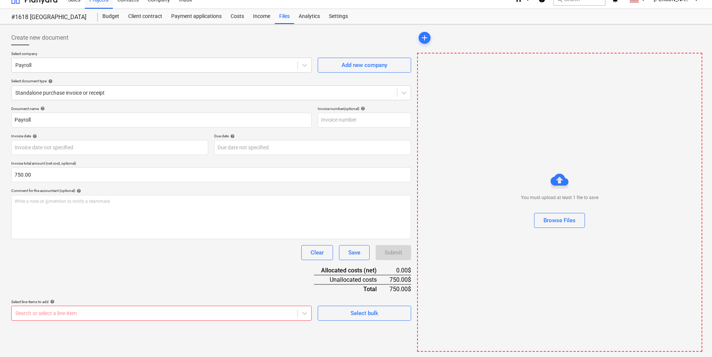
click at [96, 322] on div "Create new document Select company Payroll Add new company Select document type…" at bounding box center [211, 190] width 406 height 327
click at [344, 258] on button "Save" at bounding box center [354, 252] width 31 height 15
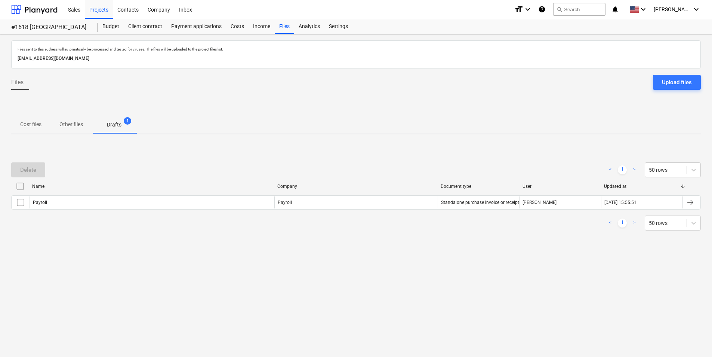
click at [29, 126] on p "Cost files" at bounding box center [30, 124] width 21 height 8
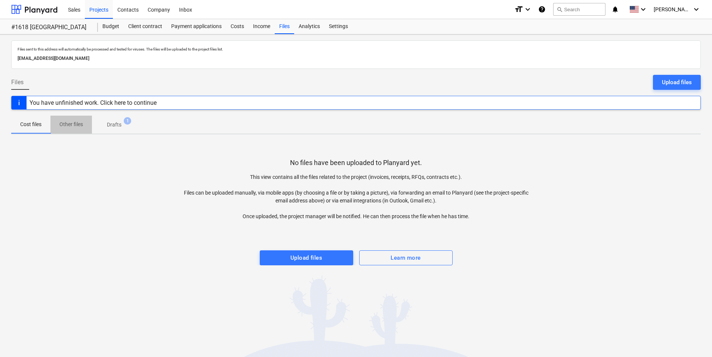
click at [74, 119] on span "Other files" at bounding box center [71, 124] width 42 height 12
click at [112, 121] on p "Drafts" at bounding box center [114, 125] width 15 height 8
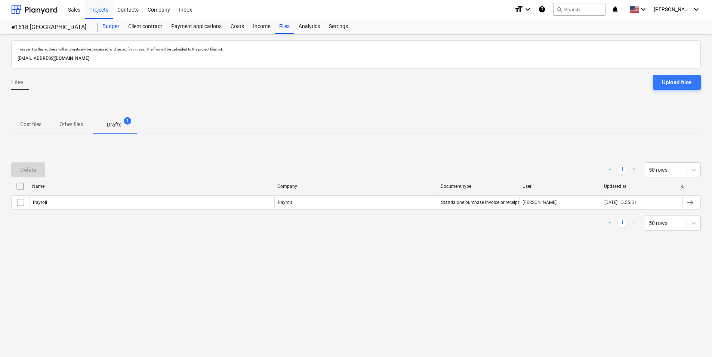
click at [111, 30] on div "Budget" at bounding box center [111, 26] width 26 height 15
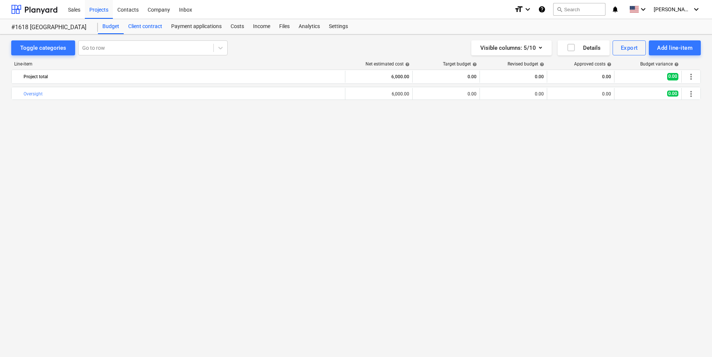
click at [133, 27] on div "Client contract" at bounding box center [145, 26] width 43 height 15
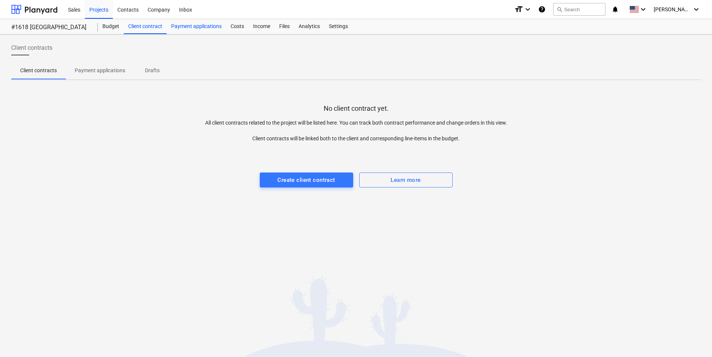
click at [180, 27] on div "Payment applications" at bounding box center [196, 26] width 59 height 15
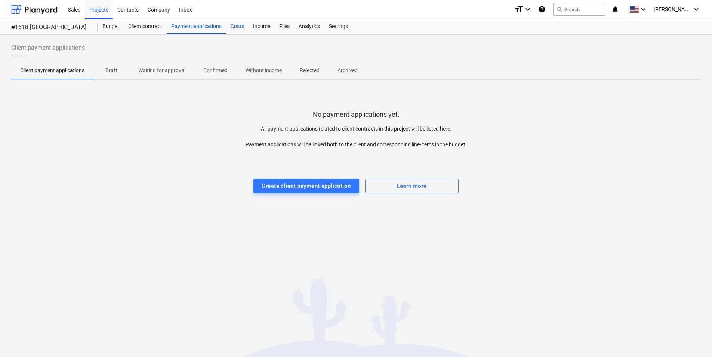
click at [235, 28] on div "Costs" at bounding box center [237, 26] width 22 height 15
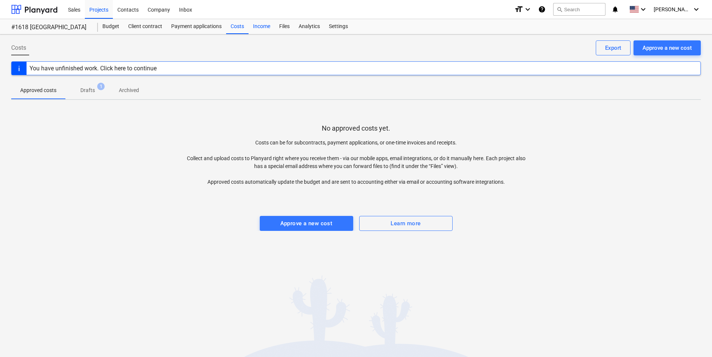
click at [266, 28] on div "Income" at bounding box center [262, 26] width 26 height 15
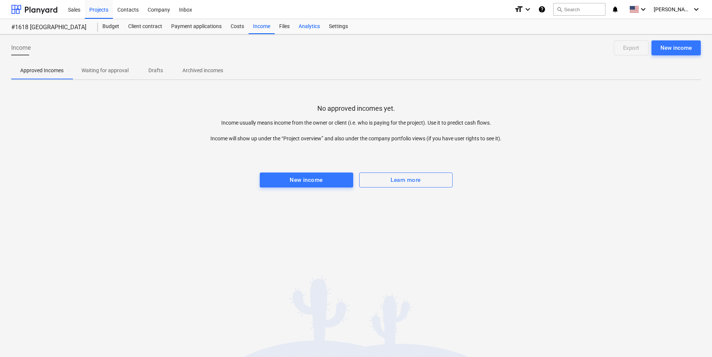
click at [300, 28] on div "Analytics" at bounding box center [309, 26] width 30 height 15
